Goal: Task Accomplishment & Management: Complete application form

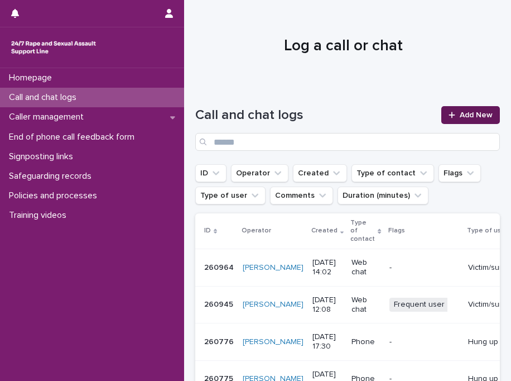
click at [449, 113] on div at bounding box center [454, 115] width 11 height 8
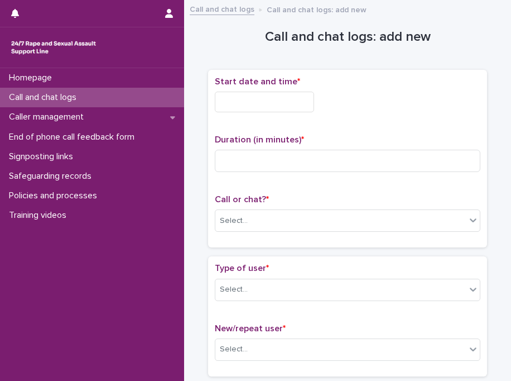
click at [288, 104] on input "text" at bounding box center [264, 102] width 99 height 21
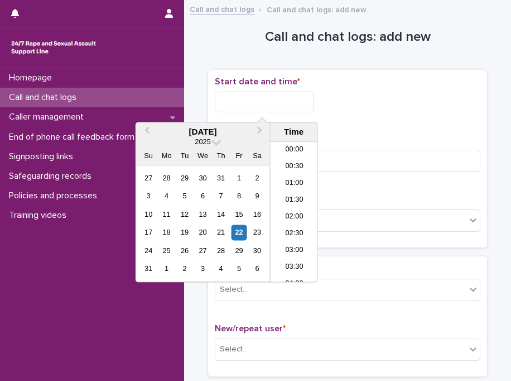
scroll to position [458, 0]
click at [299, 208] on li "15:30" at bounding box center [294, 212] width 47 height 17
click at [290, 103] on input "**********" at bounding box center [264, 102] width 99 height 21
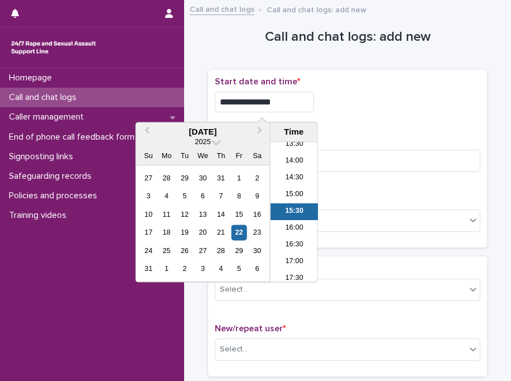
click at [290, 103] on input "**********" at bounding box center [264, 102] width 99 height 21
type input "**********"
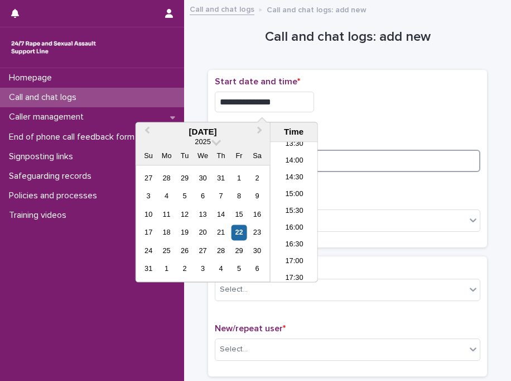
click at [357, 164] on input at bounding box center [348, 161] width 266 height 22
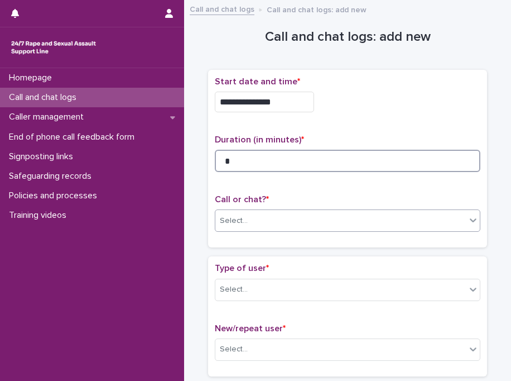
type input "*"
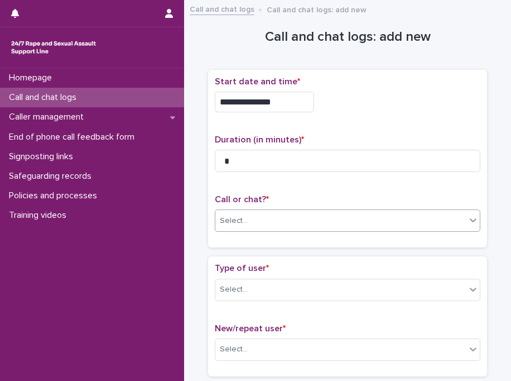
click at [271, 224] on div "Select..." at bounding box center [341, 221] width 251 height 18
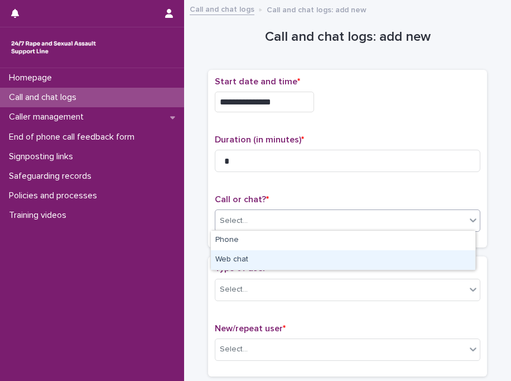
drag, startPoint x: 259, startPoint y: 239, endPoint x: 257, endPoint y: 262, distance: 23.5
click at [257, 262] on div "Web chat" at bounding box center [343, 260] width 265 height 20
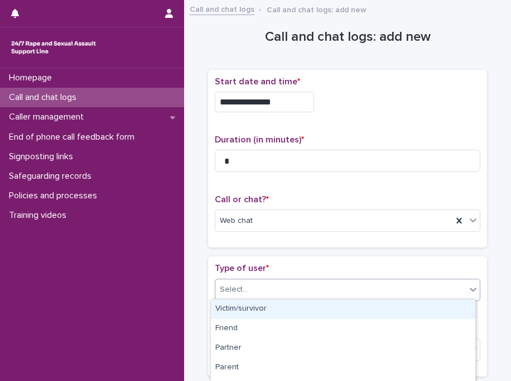
click at [290, 284] on div "Select..." at bounding box center [341, 289] width 251 height 18
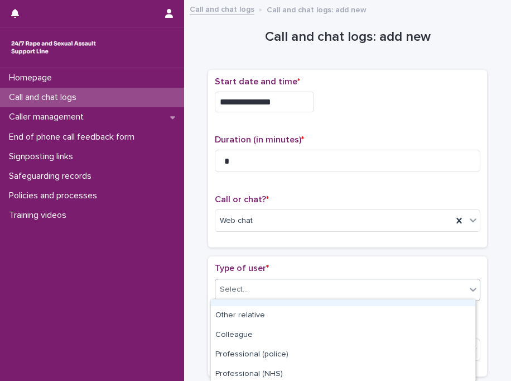
scroll to position [210, 0]
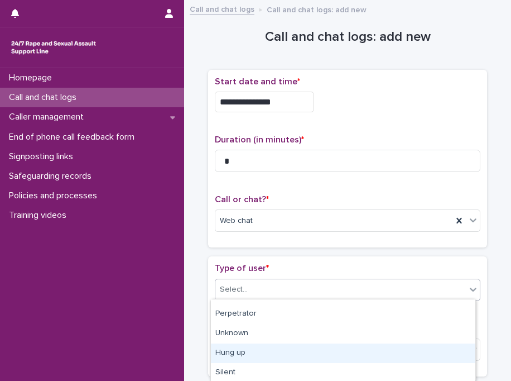
drag, startPoint x: 361, startPoint y: 341, endPoint x: 359, endPoint y: 348, distance: 7.1
click at [359, 348] on div "Hung up" at bounding box center [343, 353] width 265 height 20
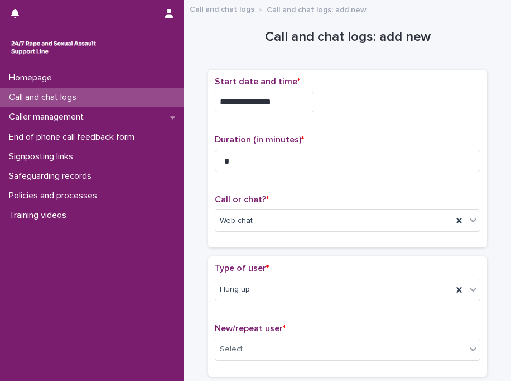
click at [306, 334] on div "New/repeat user * Select..." at bounding box center [348, 346] width 266 height 46
click at [304, 342] on div "Select..." at bounding box center [341, 349] width 251 height 18
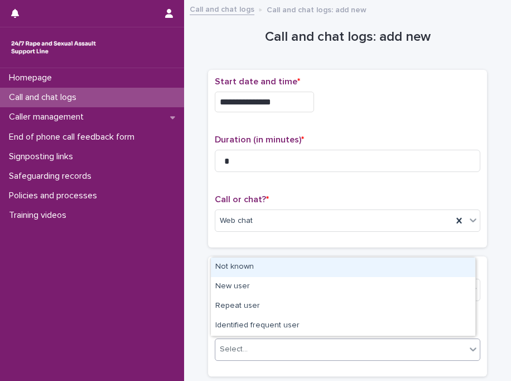
click at [251, 274] on div "Not known" at bounding box center [343, 267] width 265 height 20
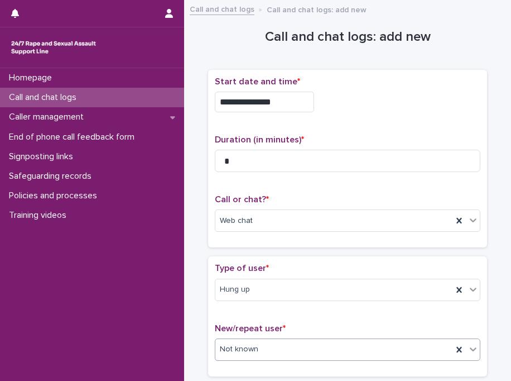
click at [251, 274] on div "Type of user * Hung up" at bounding box center [348, 286] width 266 height 46
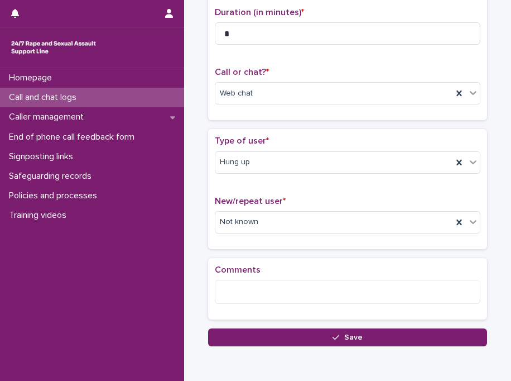
scroll to position [177, 0]
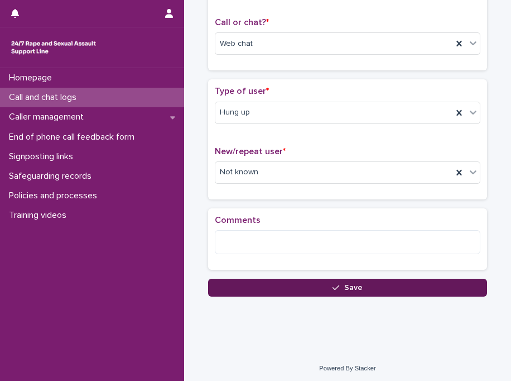
click at [257, 285] on button "Save" at bounding box center [347, 288] width 279 height 18
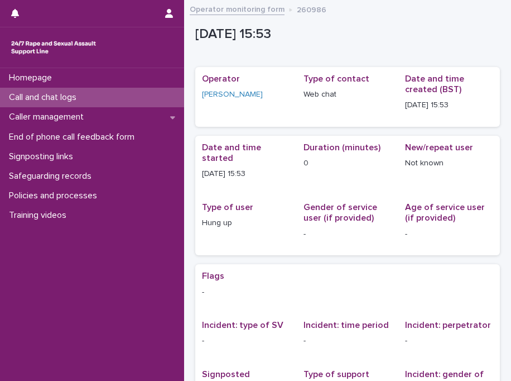
click at [132, 101] on div "Call and chat logs" at bounding box center [92, 98] width 184 height 20
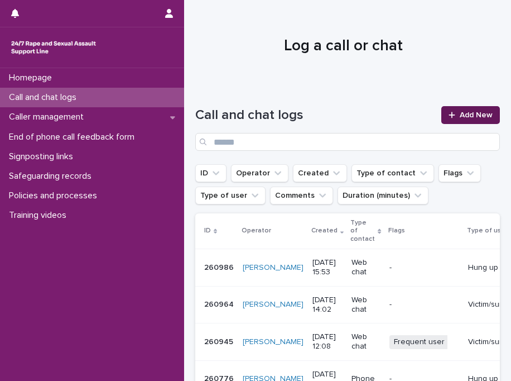
click at [460, 114] on span "Add New" at bounding box center [476, 115] width 33 height 8
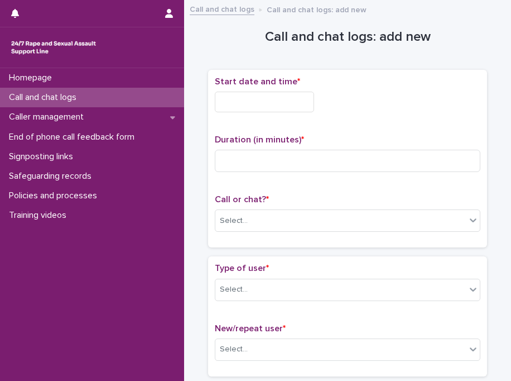
click at [252, 99] on input "text" at bounding box center [264, 102] width 99 height 21
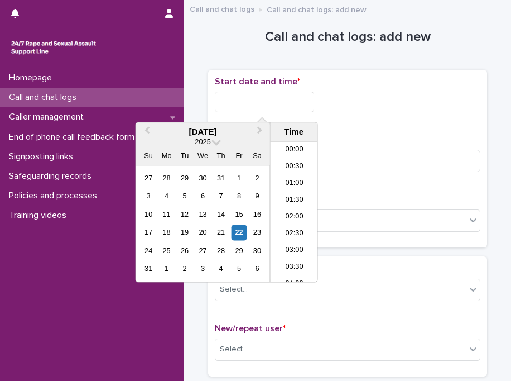
scroll to position [458, 0]
click at [288, 209] on li "15:30" at bounding box center [294, 212] width 47 height 17
click at [290, 95] on input "**********" at bounding box center [264, 102] width 99 height 21
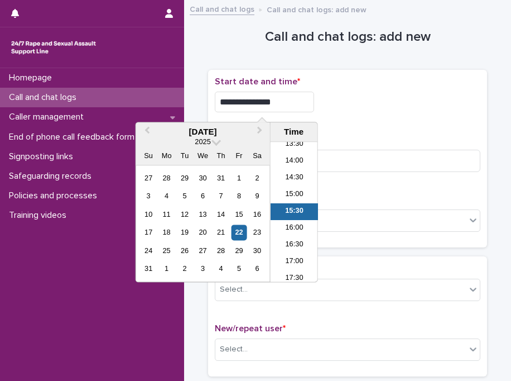
click at [290, 95] on input "**********" at bounding box center [264, 102] width 99 height 21
type input "**********"
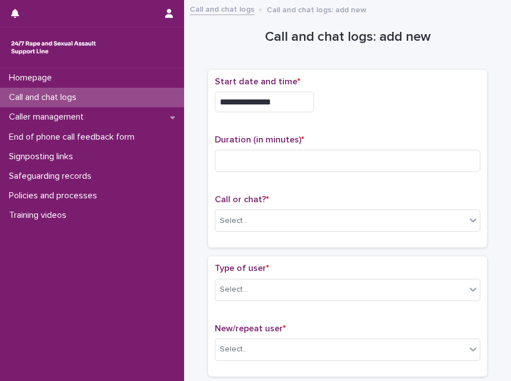
click at [364, 109] on div "**********" at bounding box center [348, 102] width 266 height 21
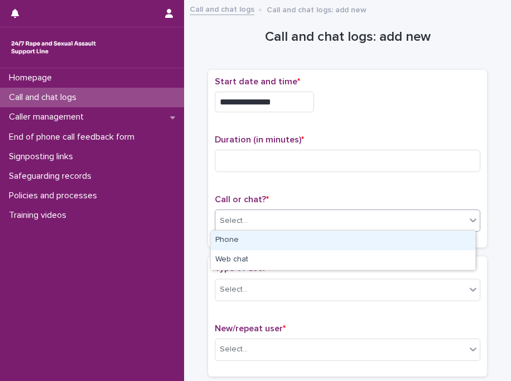
click at [262, 227] on div "Select..." at bounding box center [341, 221] width 251 height 18
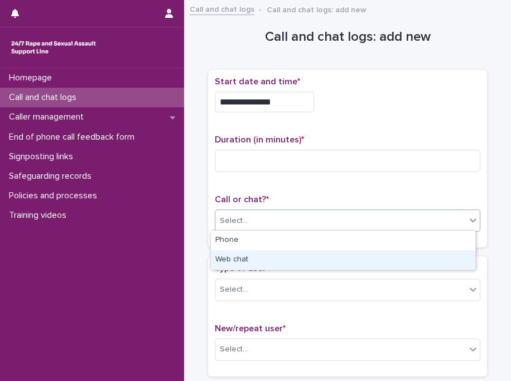
click at [257, 260] on div "Web chat" at bounding box center [343, 260] width 265 height 20
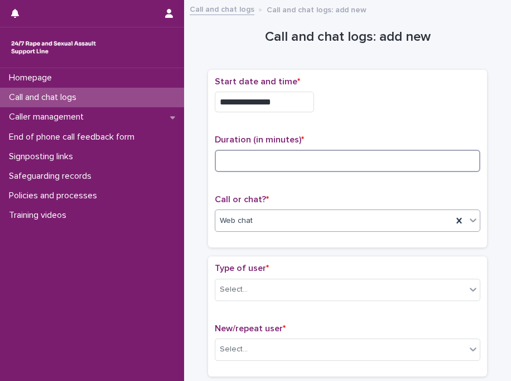
click at [283, 159] on input at bounding box center [348, 161] width 266 height 22
type input "*"
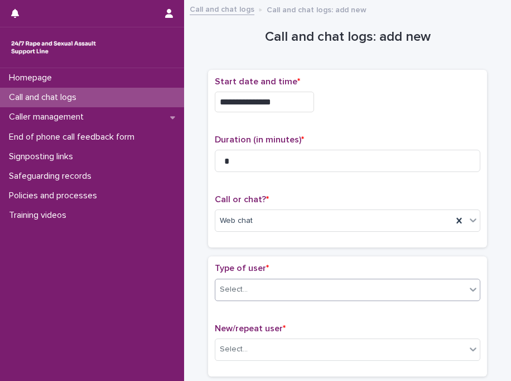
click at [297, 289] on div "Select..." at bounding box center [341, 289] width 251 height 18
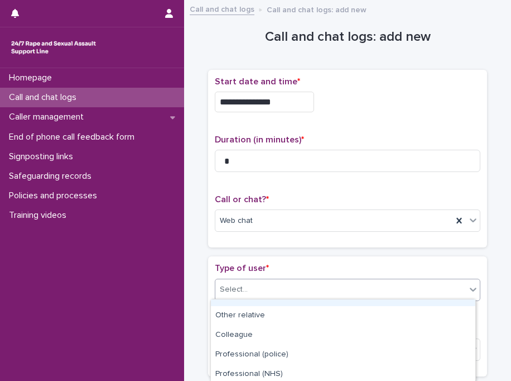
scroll to position [210, 0]
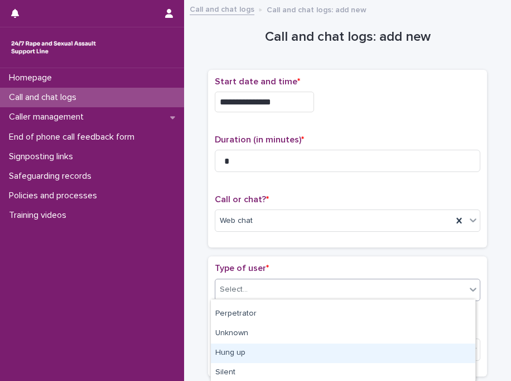
click at [334, 357] on div "Hung up" at bounding box center [343, 353] width 265 height 20
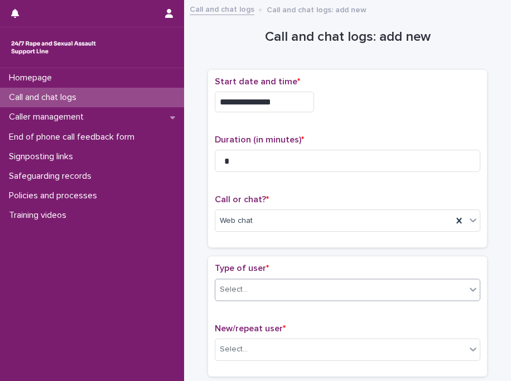
click at [334, 357] on div "Select..." at bounding box center [348, 349] width 266 height 22
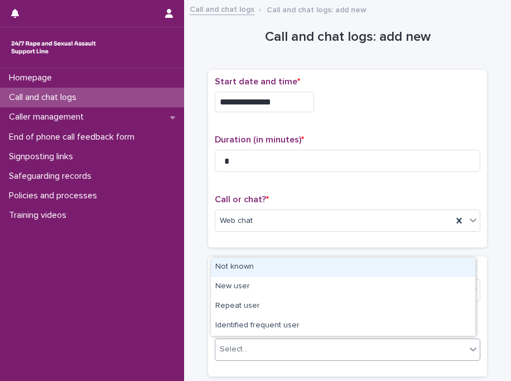
click at [312, 263] on div "Not known" at bounding box center [343, 267] width 265 height 20
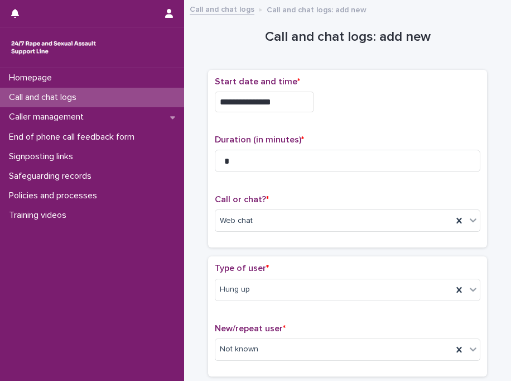
click at [312, 263] on p "Type of user *" at bounding box center [348, 268] width 266 height 11
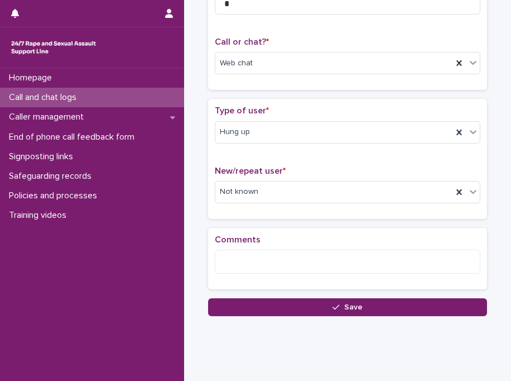
scroll to position [177, 0]
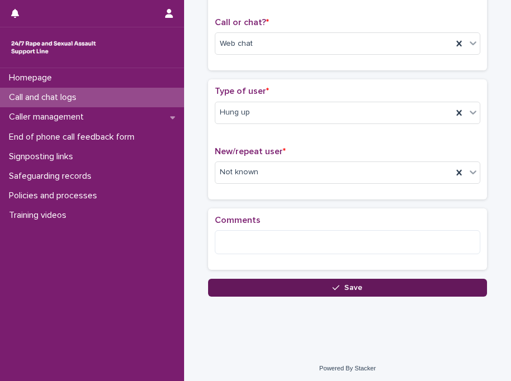
click at [315, 282] on button "Save" at bounding box center [347, 288] width 279 height 18
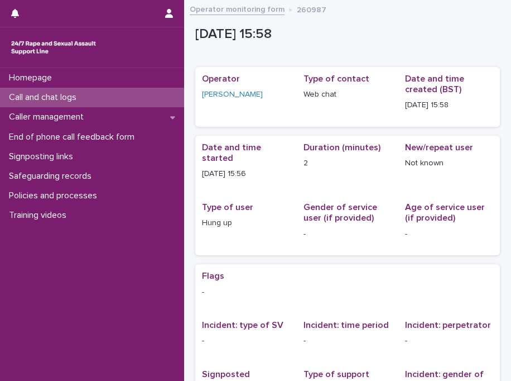
click at [132, 99] on div "Call and chat logs" at bounding box center [92, 98] width 184 height 20
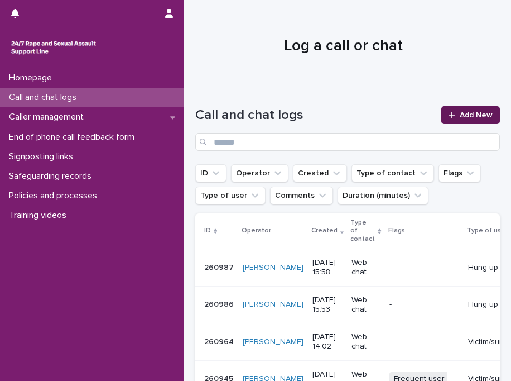
click at [464, 115] on span "Add New" at bounding box center [476, 115] width 33 height 8
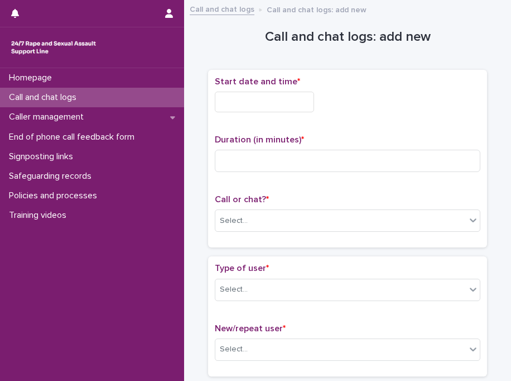
click at [250, 96] on input "text" at bounding box center [264, 102] width 99 height 21
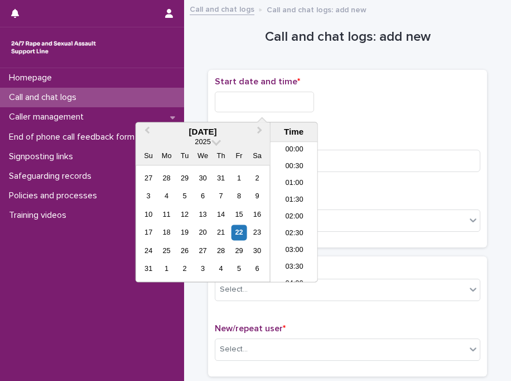
scroll to position [475, 0]
click at [300, 209] on li "16:00" at bounding box center [294, 212] width 47 height 17
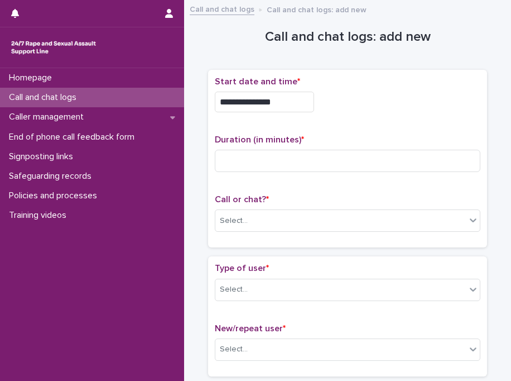
click at [302, 96] on input "**********" at bounding box center [264, 102] width 99 height 21
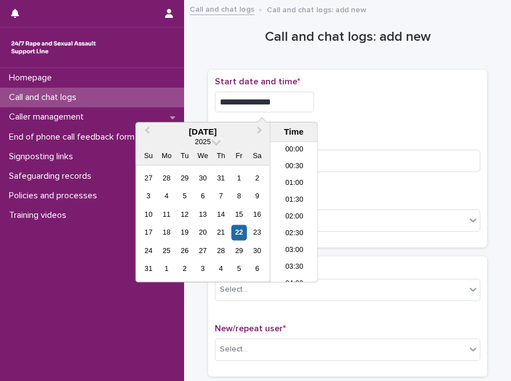
click at [302, 96] on input "**********" at bounding box center [264, 102] width 99 height 21
type input "**********"
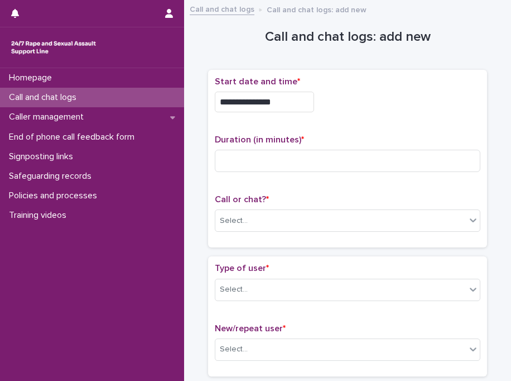
click at [355, 103] on div "**********" at bounding box center [348, 102] width 266 height 21
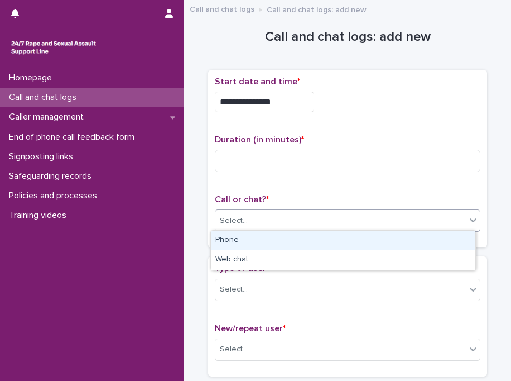
click at [262, 221] on div "Select..." at bounding box center [341, 221] width 251 height 18
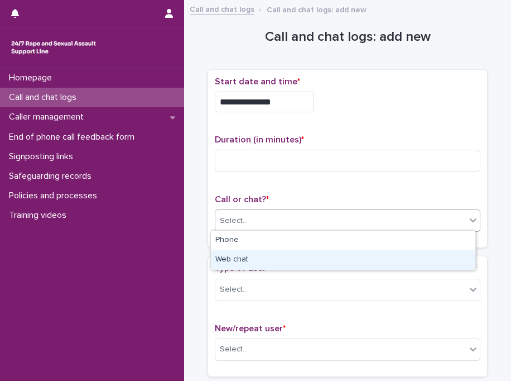
click at [259, 257] on div "Web chat" at bounding box center [343, 260] width 265 height 20
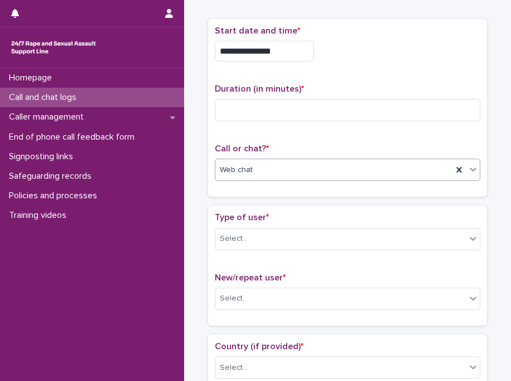
scroll to position [60, 0]
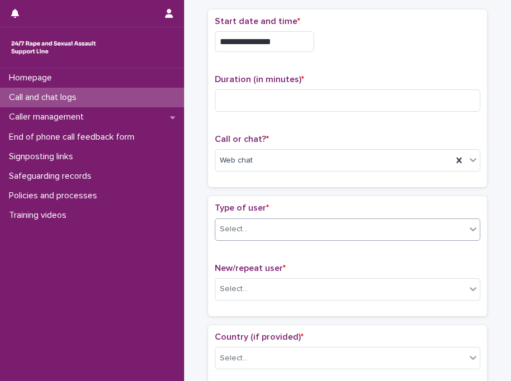
click at [227, 224] on div "Select..." at bounding box center [234, 229] width 28 height 12
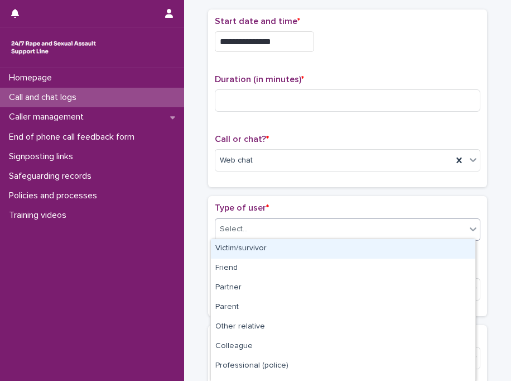
click at [237, 248] on div "Victim/survivor" at bounding box center [343, 249] width 265 height 20
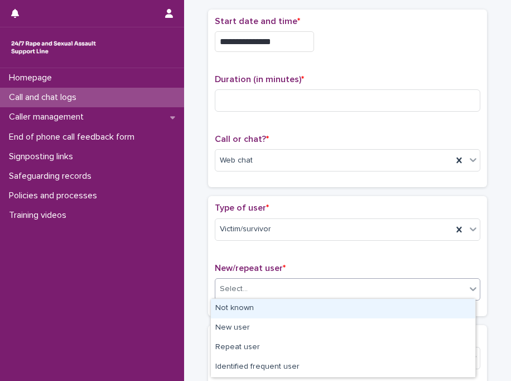
click at [237, 289] on div "Select..." at bounding box center [234, 289] width 28 height 12
click at [258, 303] on div "Not known" at bounding box center [343, 309] width 265 height 20
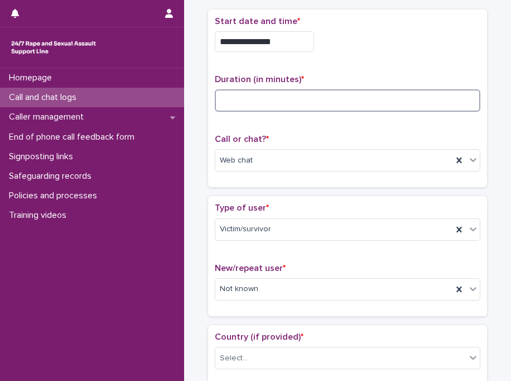
click at [274, 100] on input at bounding box center [348, 100] width 266 height 22
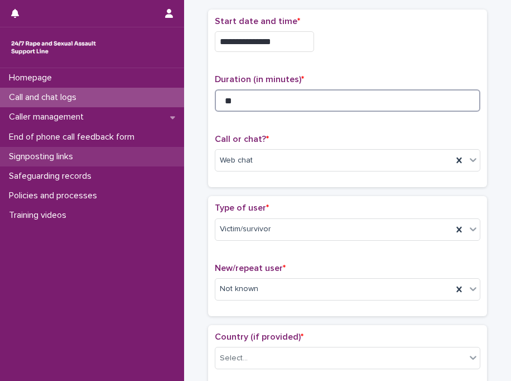
type input "**"
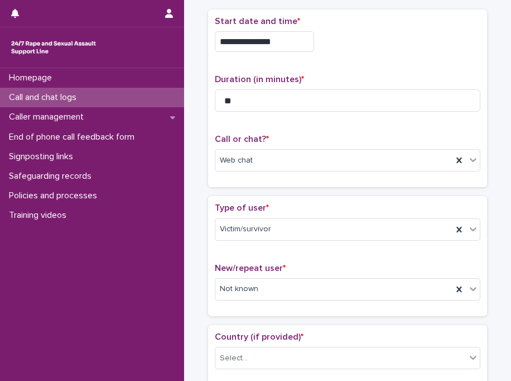
click at [266, 205] on p "Type of user *" at bounding box center [348, 208] width 266 height 11
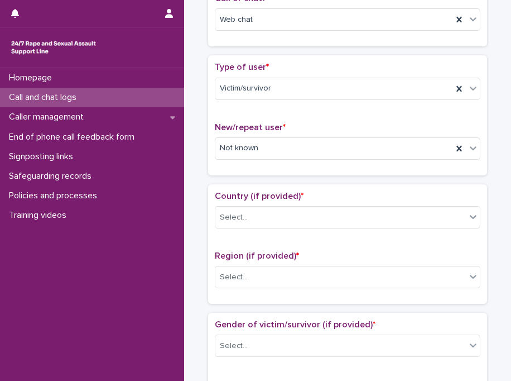
scroll to position [306, 0]
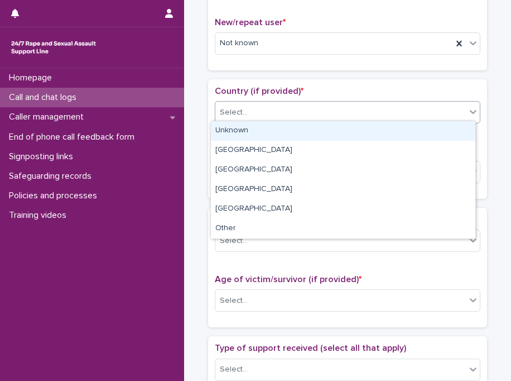
click at [282, 116] on div "Select..." at bounding box center [341, 112] width 251 height 18
click at [282, 130] on div "Unknown" at bounding box center [343, 131] width 265 height 20
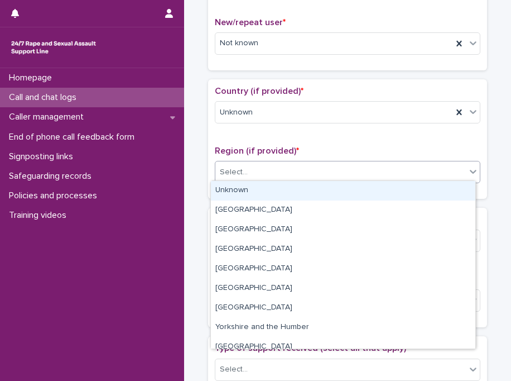
click at [277, 169] on div "Select..." at bounding box center [341, 172] width 251 height 18
click at [277, 187] on div "Unknown" at bounding box center [343, 191] width 265 height 20
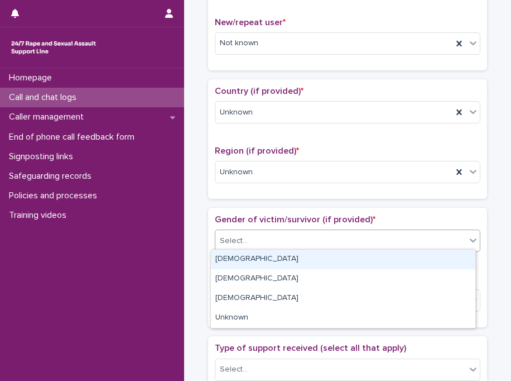
click at [267, 238] on div "Select..." at bounding box center [341, 241] width 251 height 18
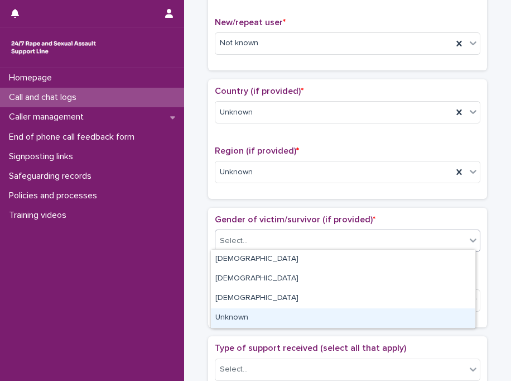
click at [271, 315] on div "Unknown" at bounding box center [343, 318] width 265 height 20
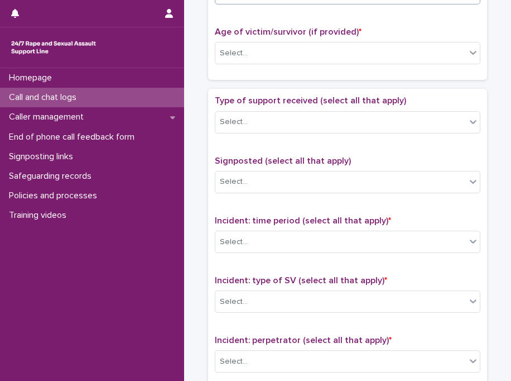
scroll to position [564, 0]
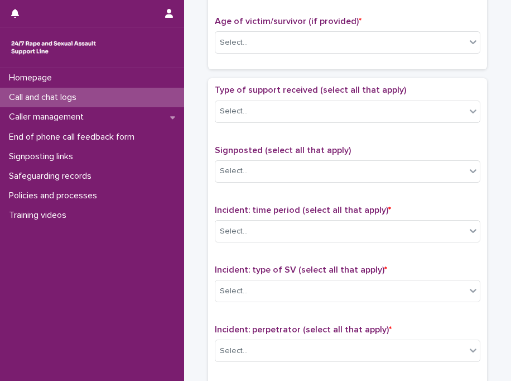
click at [277, 51] on div "Age of victim/survivor (if provided) * Select..." at bounding box center [348, 39] width 266 height 46
click at [288, 45] on div "Select..." at bounding box center [341, 43] width 251 height 18
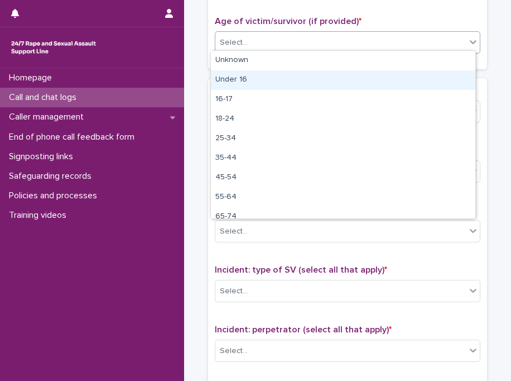
click at [283, 79] on div "Under 16" at bounding box center [343, 80] width 265 height 20
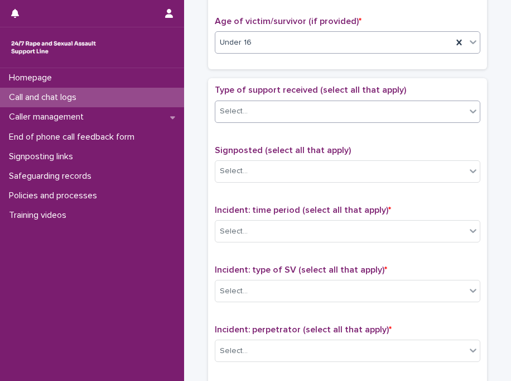
click at [280, 108] on div "Select..." at bounding box center [341, 111] width 251 height 18
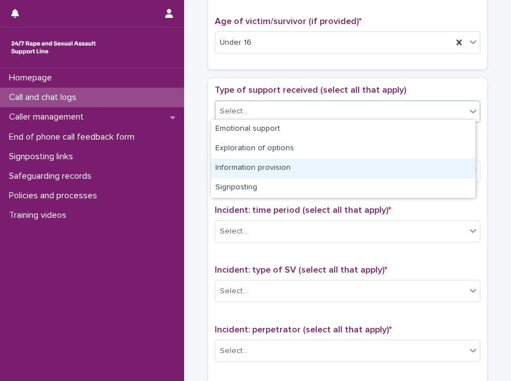
click at [279, 165] on div "Information provision" at bounding box center [343, 169] width 265 height 20
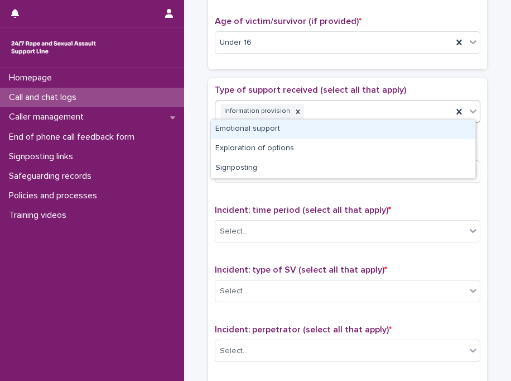
click at [351, 104] on div "Information provision" at bounding box center [334, 112] width 237 height 20
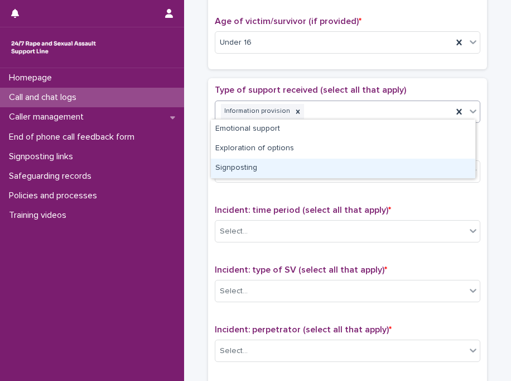
click at [286, 169] on div "Signposting" at bounding box center [343, 169] width 265 height 20
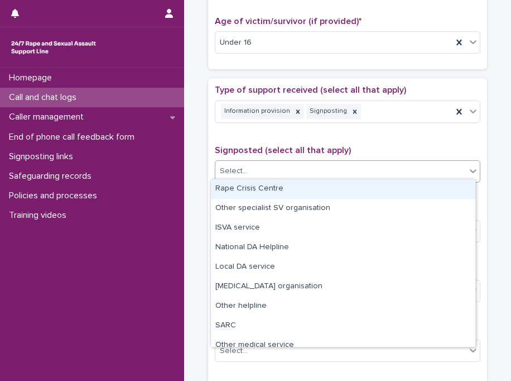
click at [286, 169] on div "Select..." at bounding box center [341, 171] width 251 height 18
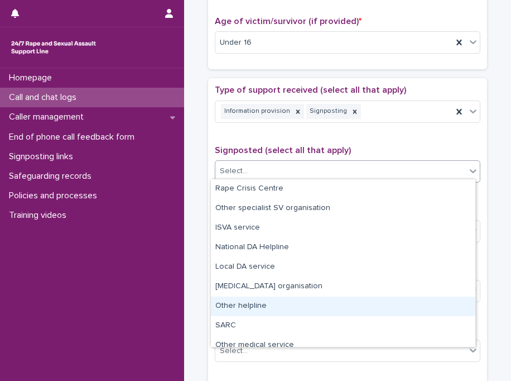
click at [260, 302] on div "Other helpline" at bounding box center [343, 306] width 265 height 20
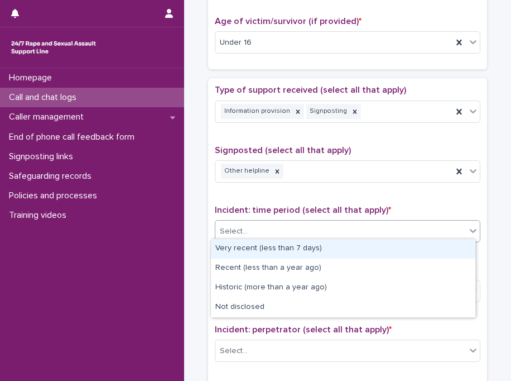
click at [274, 235] on div "Select..." at bounding box center [341, 231] width 251 height 18
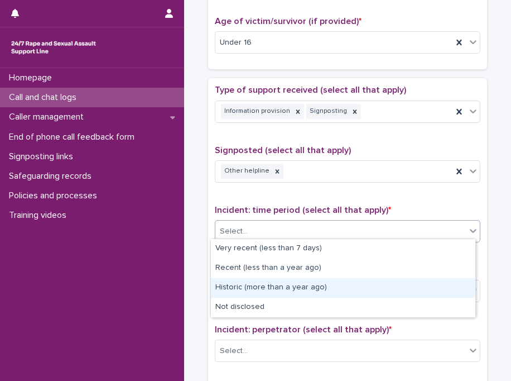
click at [272, 286] on div "Historic (more than a year ago)" at bounding box center [343, 288] width 265 height 20
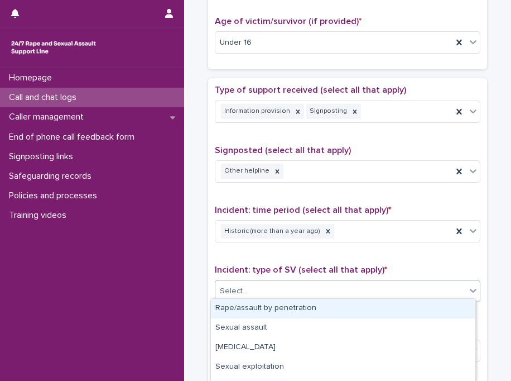
click at [272, 286] on div "Select..." at bounding box center [341, 291] width 251 height 18
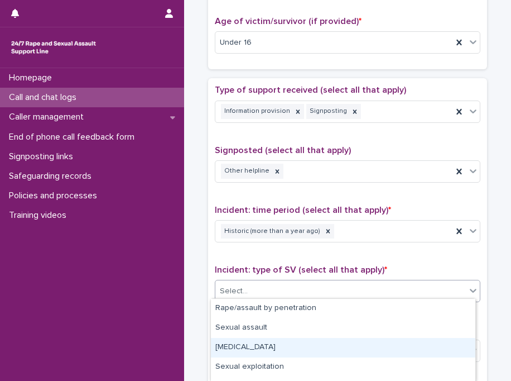
click at [257, 344] on div "[MEDICAL_DATA]" at bounding box center [343, 348] width 265 height 20
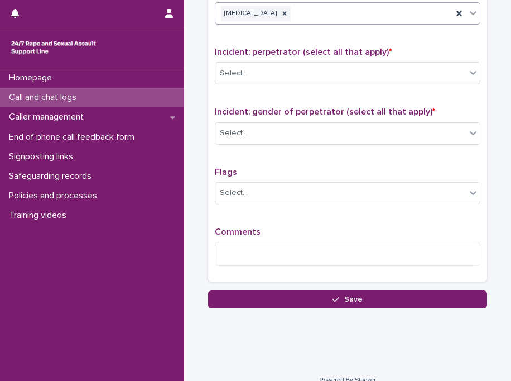
scroll to position [848, 0]
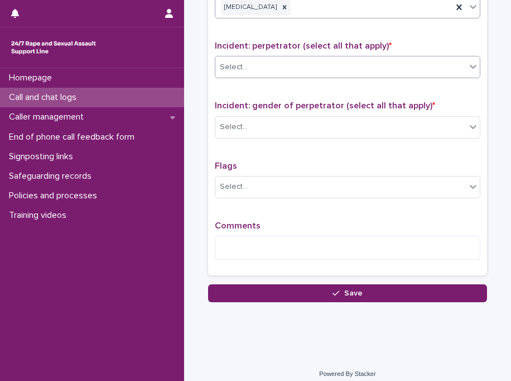
click at [291, 58] on div "Select..." at bounding box center [341, 67] width 251 height 18
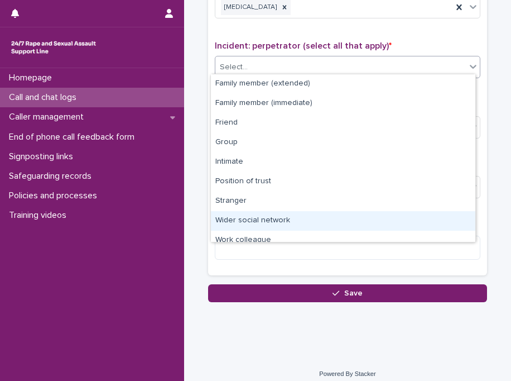
click at [277, 216] on div "Wider social network" at bounding box center [343, 221] width 265 height 20
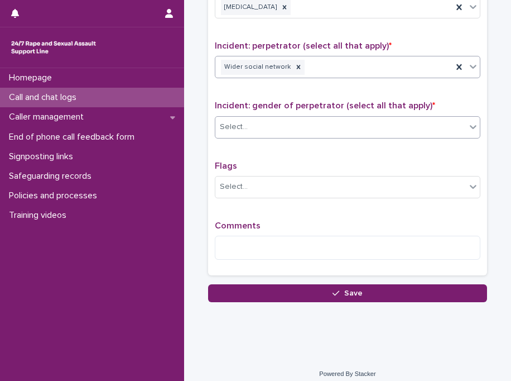
click at [278, 121] on div "Select..." at bounding box center [341, 127] width 251 height 18
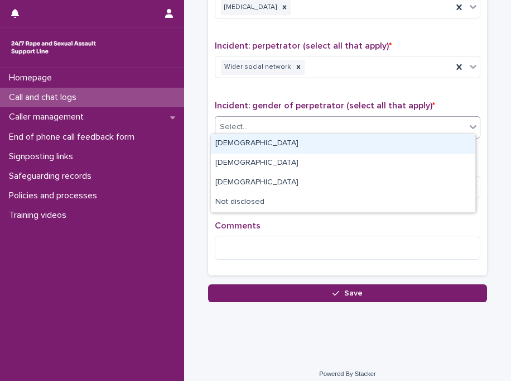
click at [276, 143] on div "[DEMOGRAPHIC_DATA]" at bounding box center [343, 144] width 265 height 20
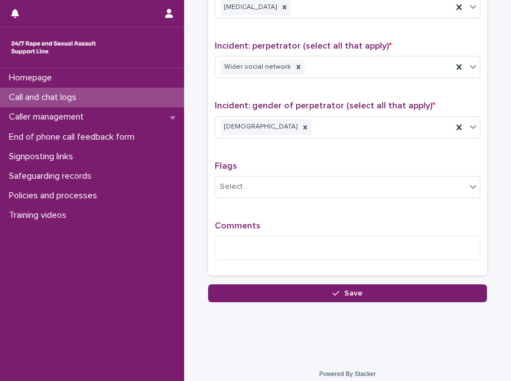
click at [276, 143] on div "Type of support received (select all that apply) Information provision Signpost…" at bounding box center [348, 34] width 266 height 467
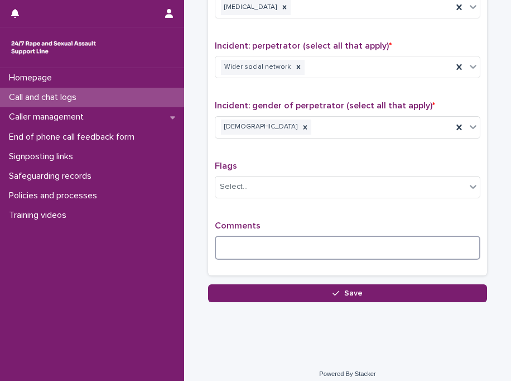
click at [308, 236] on textarea at bounding box center [348, 248] width 266 height 24
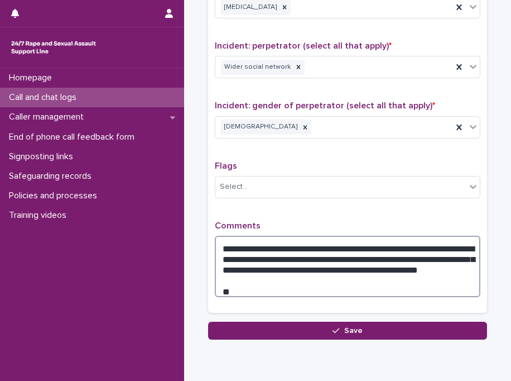
drag, startPoint x: 299, startPoint y: 251, endPoint x: 243, endPoint y: 286, distance: 66.3
click at [243, 286] on textarea "**********" at bounding box center [348, 266] width 266 height 61
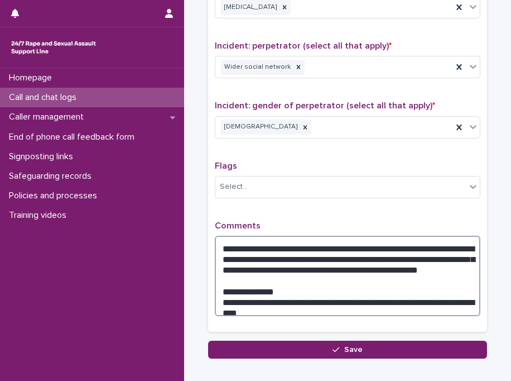
click at [223, 289] on textarea "**********" at bounding box center [348, 276] width 266 height 80
click at [416, 293] on textarea "**********" at bounding box center [348, 276] width 266 height 80
click at [415, 297] on textarea "**********" at bounding box center [348, 276] width 266 height 80
click at [406, 299] on textarea "**********" at bounding box center [348, 276] width 266 height 80
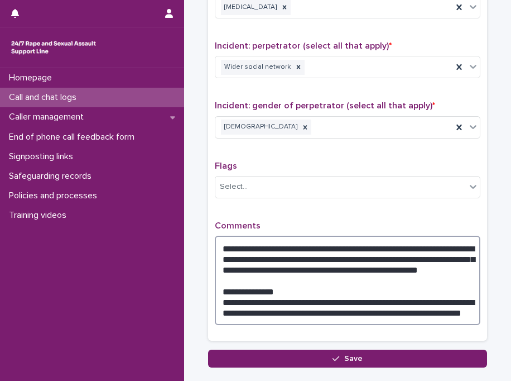
click at [228, 281] on textarea "**********" at bounding box center [348, 280] width 266 height 89
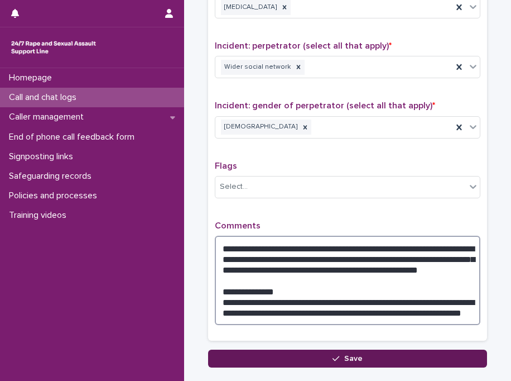
type textarea "**********"
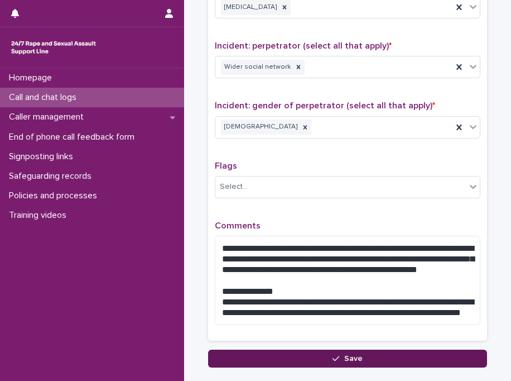
click at [281, 355] on button "Save" at bounding box center [347, 359] width 279 height 18
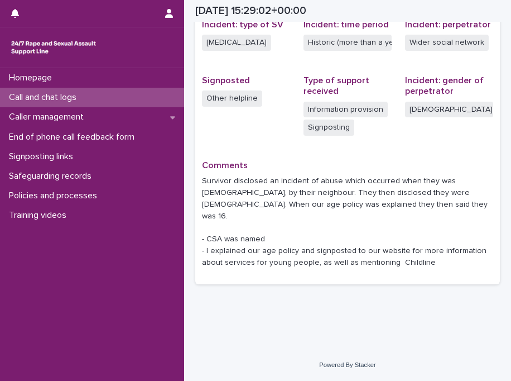
scroll to position [288, 0]
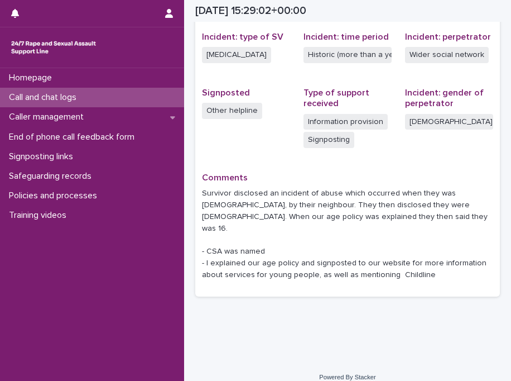
click at [131, 98] on div "Call and chat logs" at bounding box center [92, 98] width 184 height 20
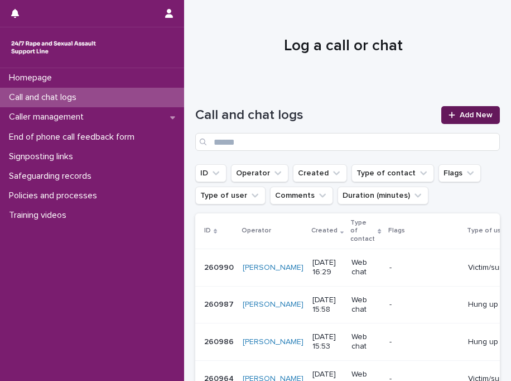
click at [460, 115] on span "Add New" at bounding box center [476, 115] width 33 height 8
